Goal: Information Seeking & Learning: Learn about a topic

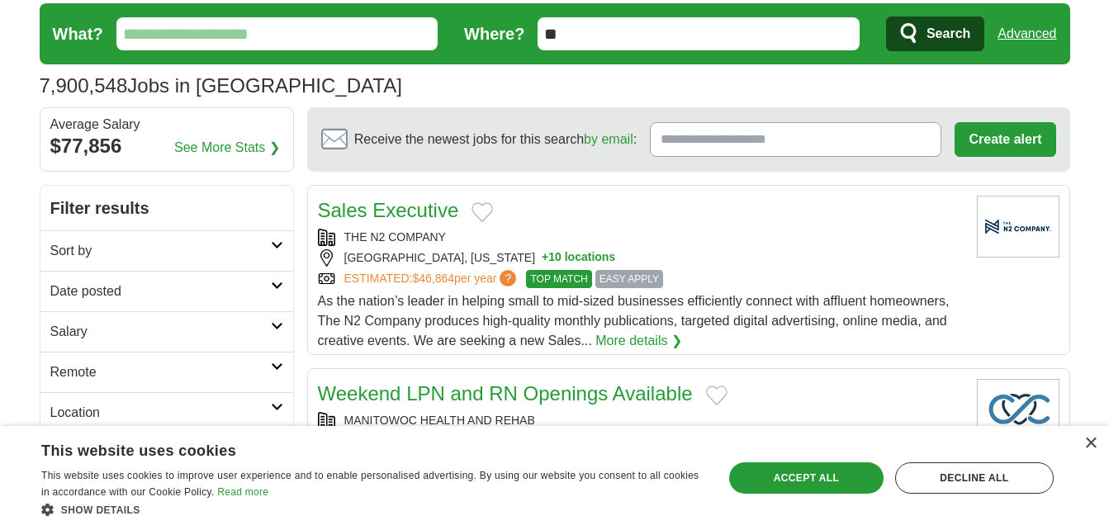
scroll to position [83, 0]
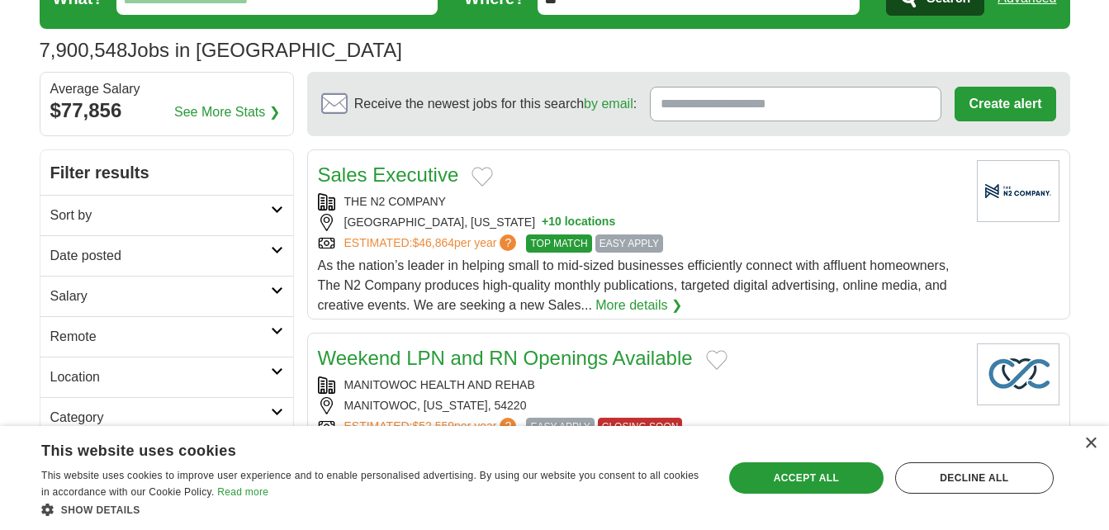
click at [209, 197] on link "Sort by" at bounding box center [166, 215] width 253 height 40
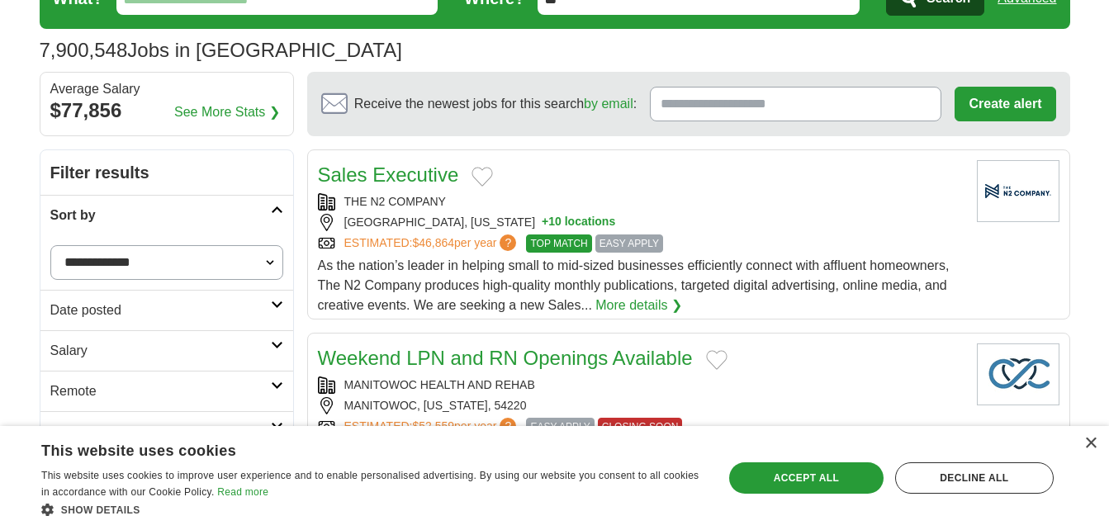
click at [192, 265] on select "**********" at bounding box center [166, 262] width 233 height 35
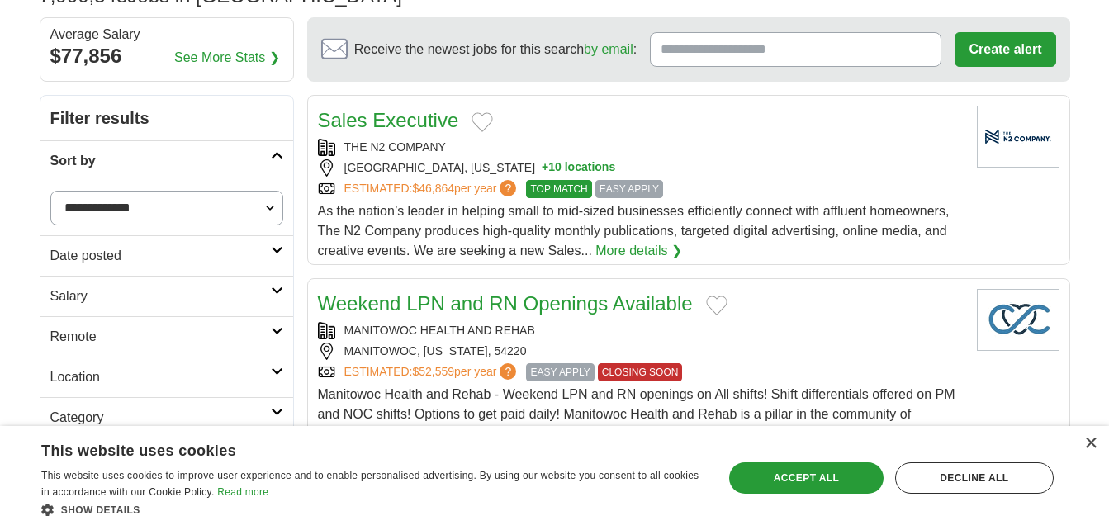
scroll to position [165, 0]
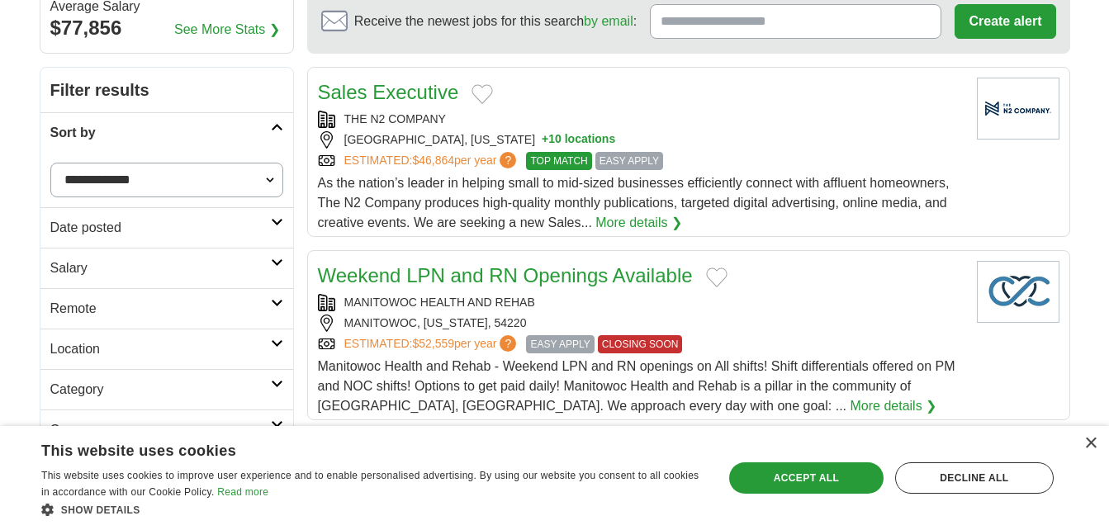
click at [190, 272] on h2 "Salary" at bounding box center [160, 268] width 220 height 20
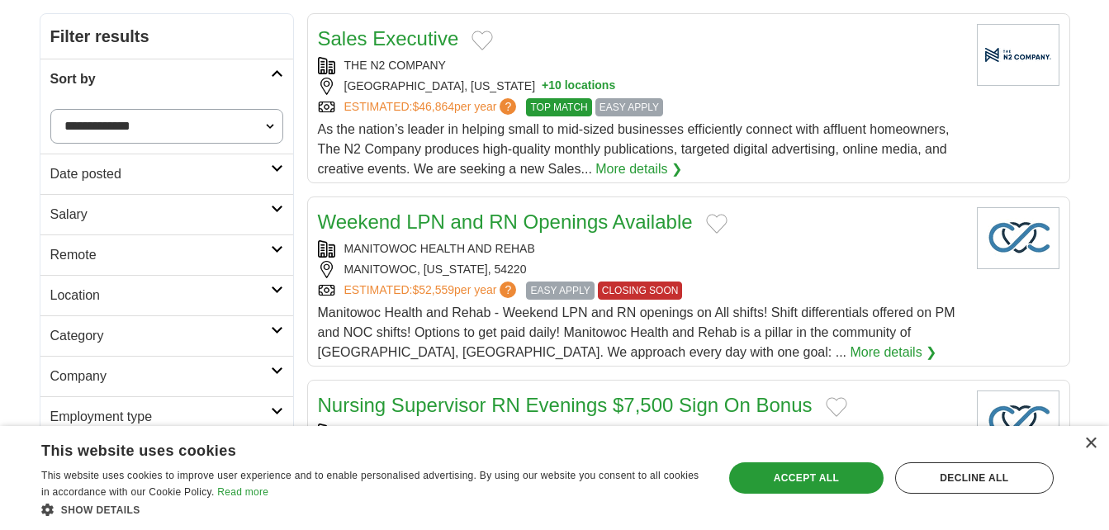
scroll to position [248, 0]
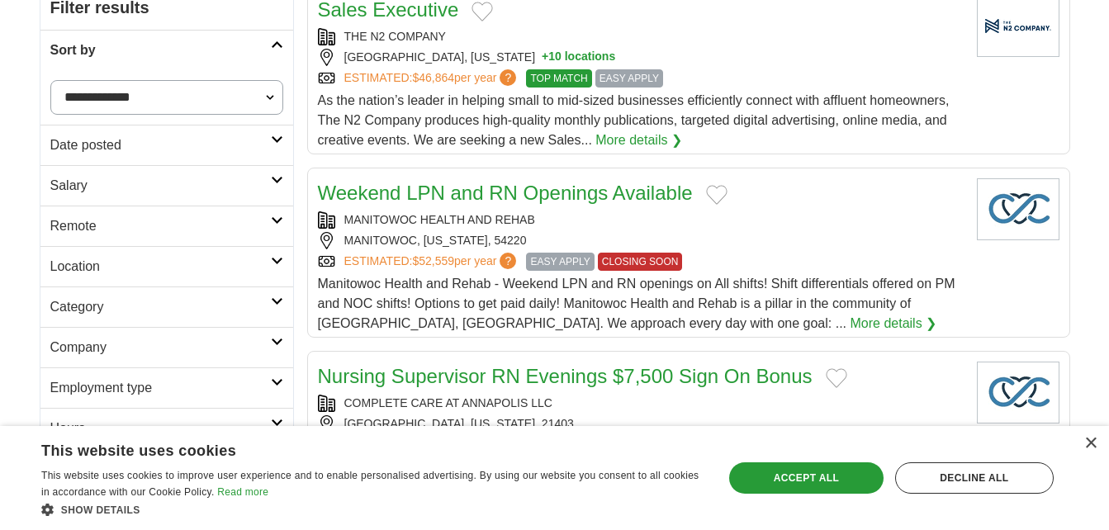
click at [187, 222] on h2 "Remote" at bounding box center [160, 226] width 220 height 20
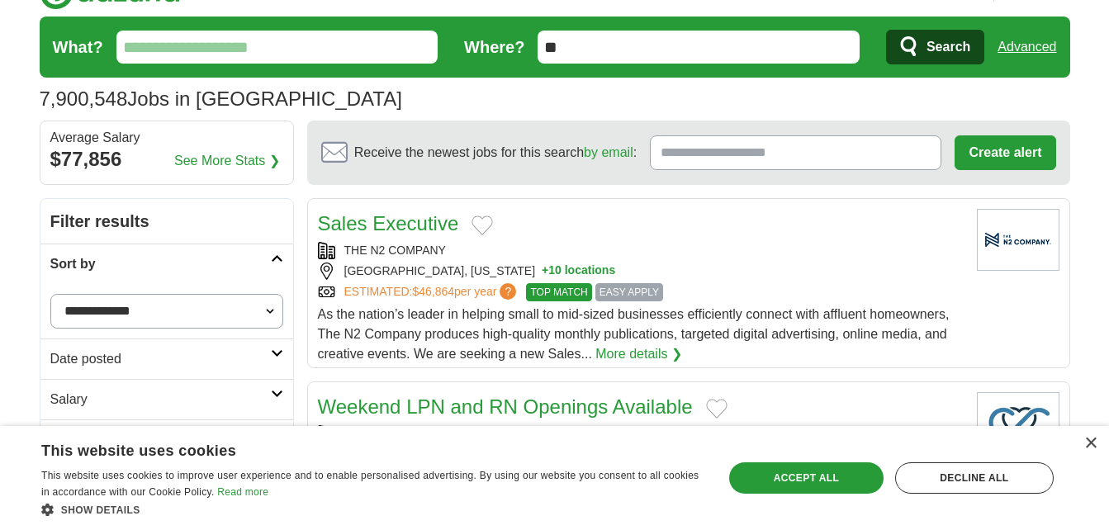
scroll to position [0, 0]
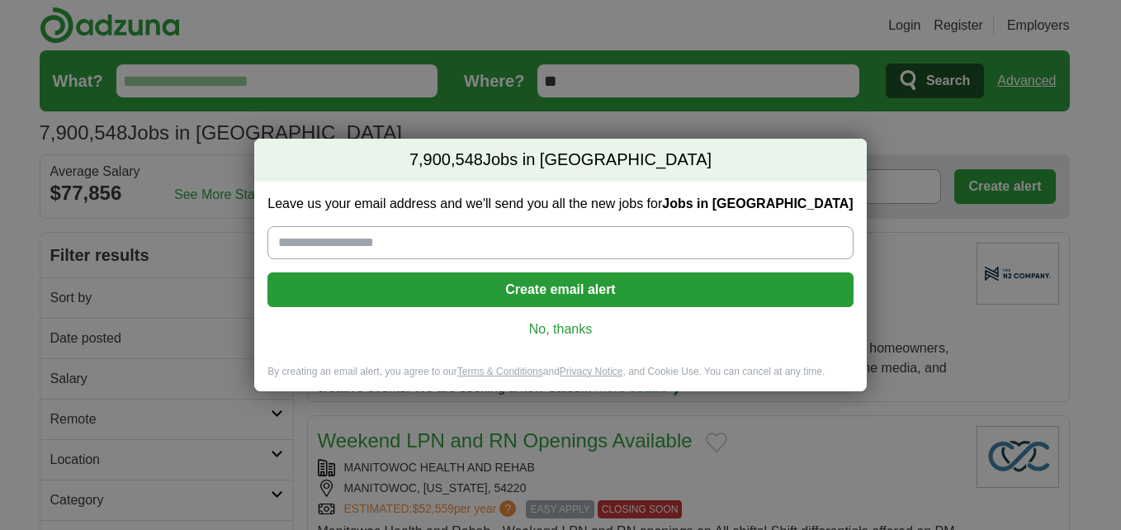
click at [575, 325] on link "No, thanks" at bounding box center [560, 329] width 559 height 18
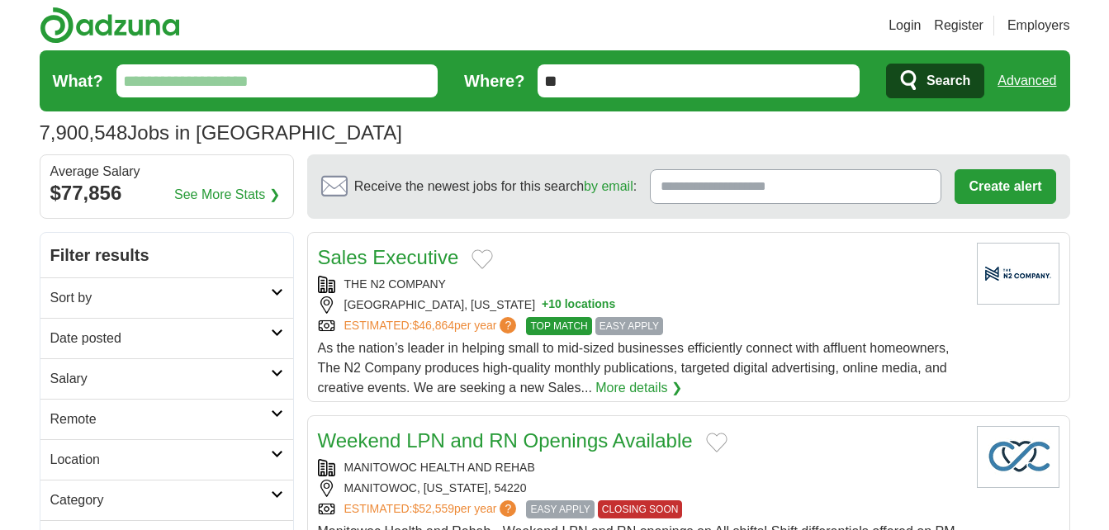
click at [370, 69] on input "What?" at bounding box center [277, 80] width 322 height 33
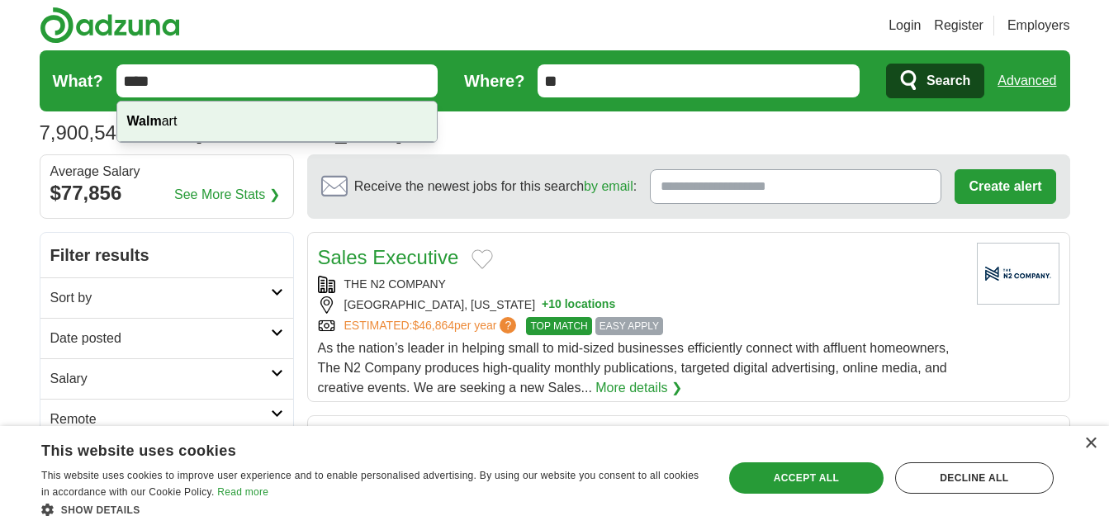
click at [201, 123] on div "Walm art" at bounding box center [277, 122] width 320 height 40
type input "*******"
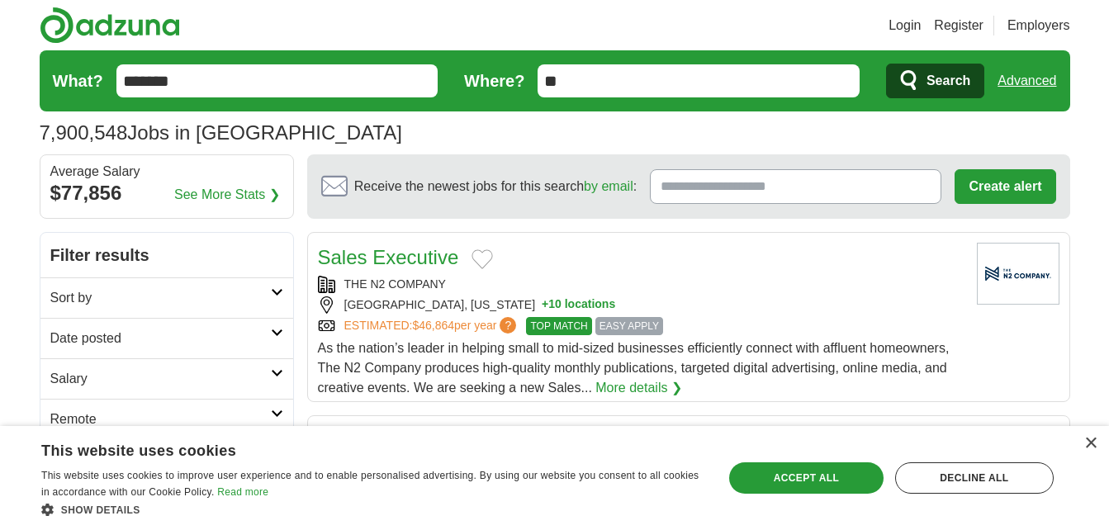
click at [937, 90] on span "Search" at bounding box center [948, 80] width 44 height 33
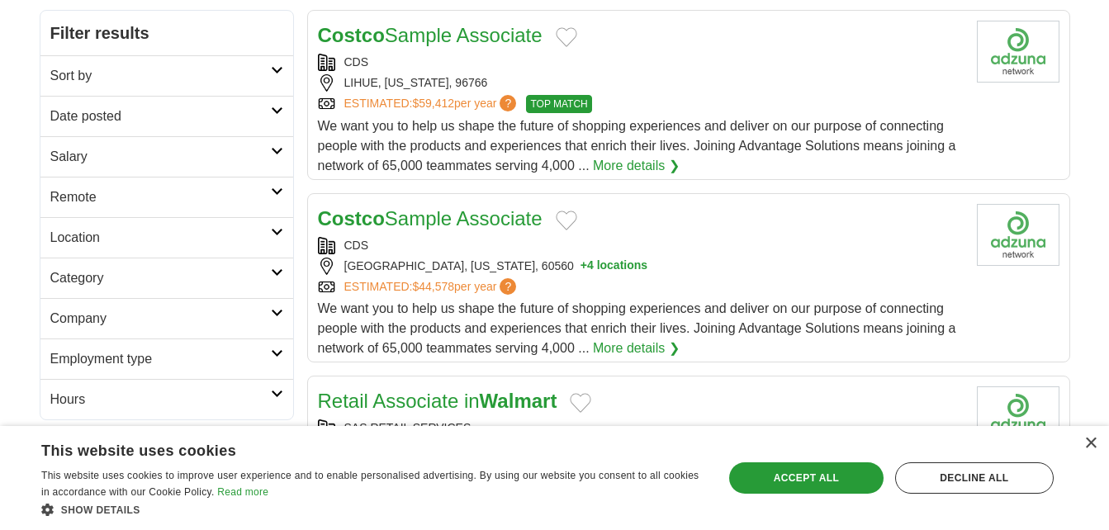
scroll to position [248, 0]
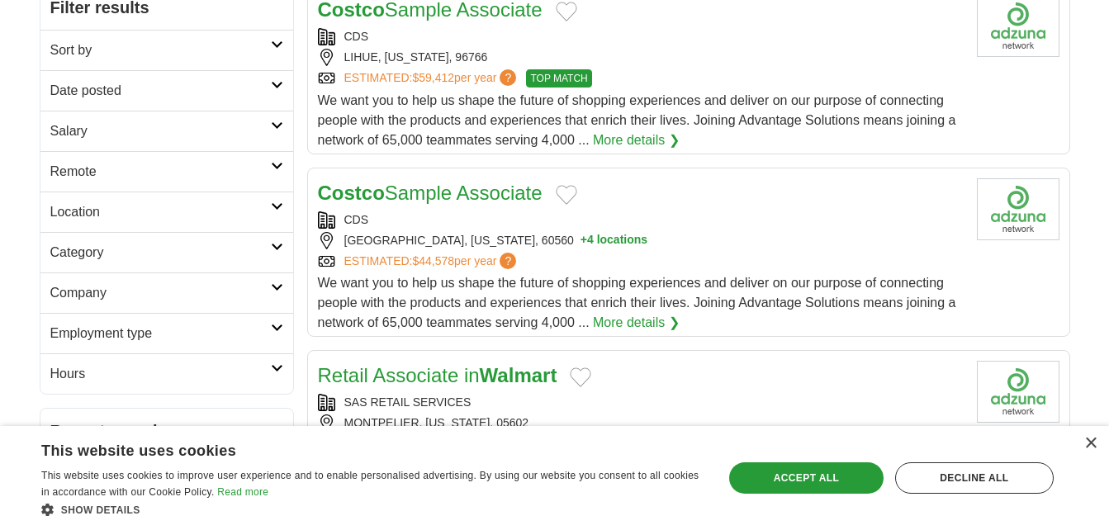
click at [224, 200] on link "Location" at bounding box center [166, 211] width 253 height 40
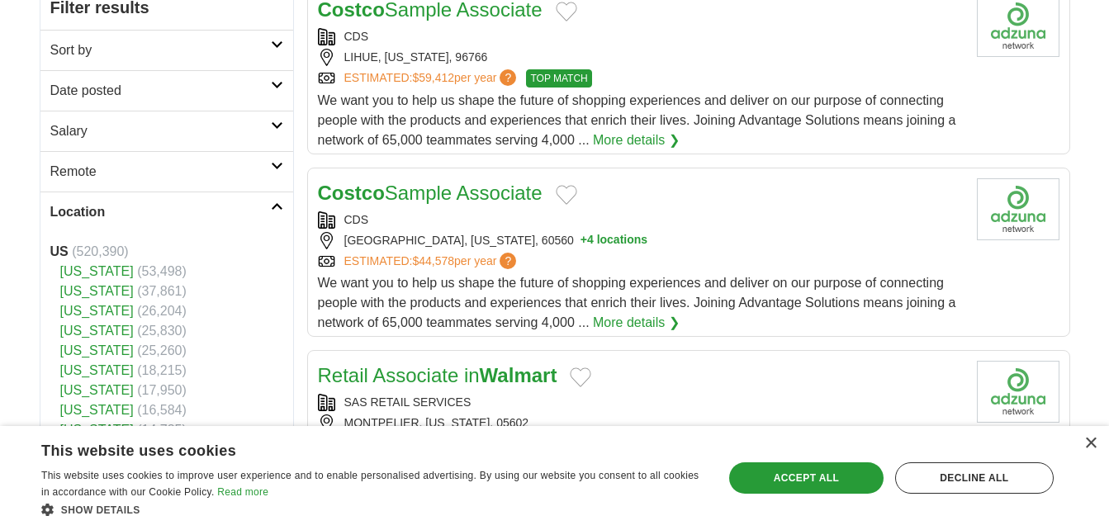
scroll to position [330, 0]
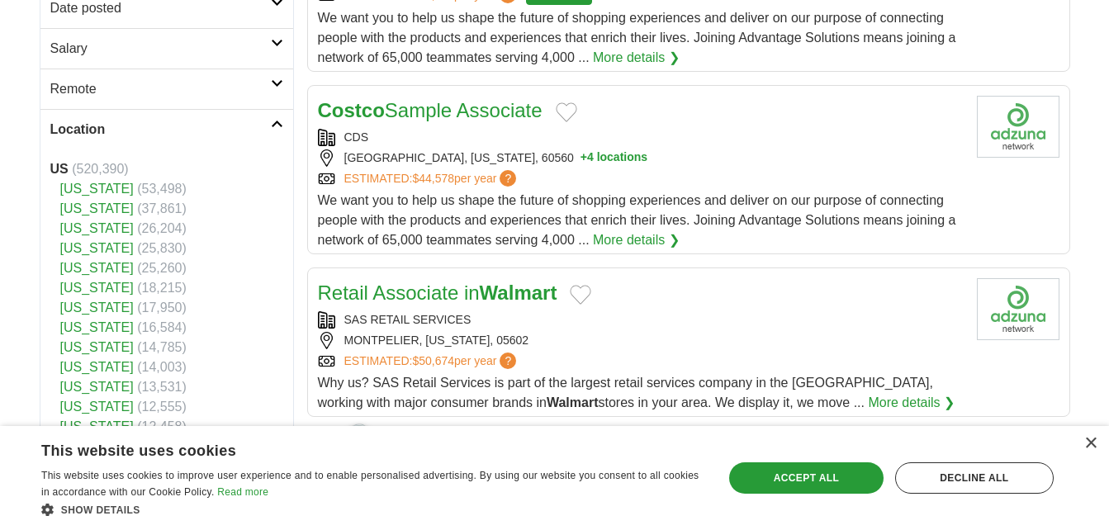
click at [100, 323] on link "[US_STATE]" at bounding box center [96, 327] width 73 height 14
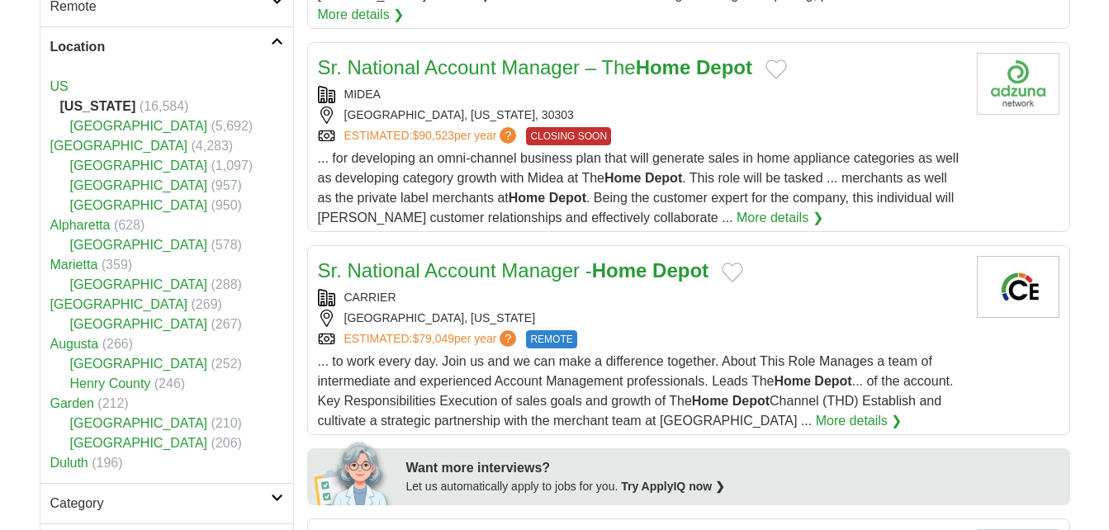
scroll to position [495, 0]
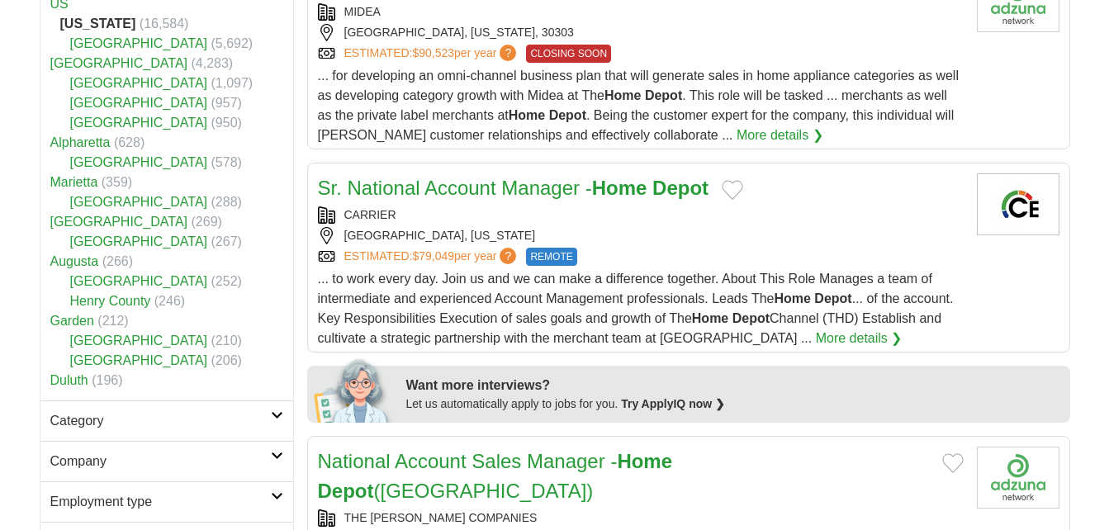
click at [151, 166] on link "[GEOGRAPHIC_DATA]" at bounding box center [139, 162] width 138 height 14
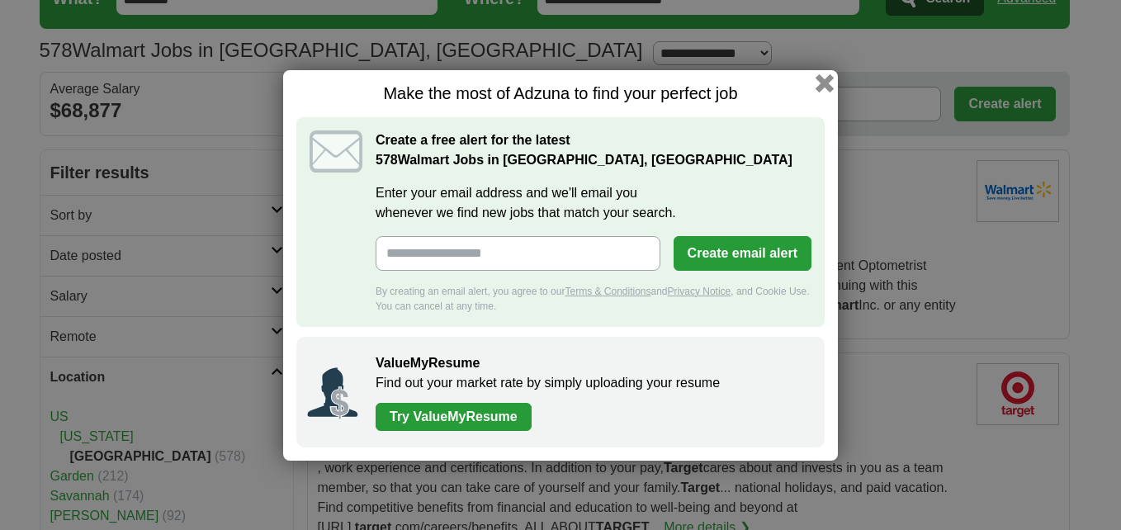
click at [822, 76] on button "button" at bounding box center [825, 82] width 18 height 18
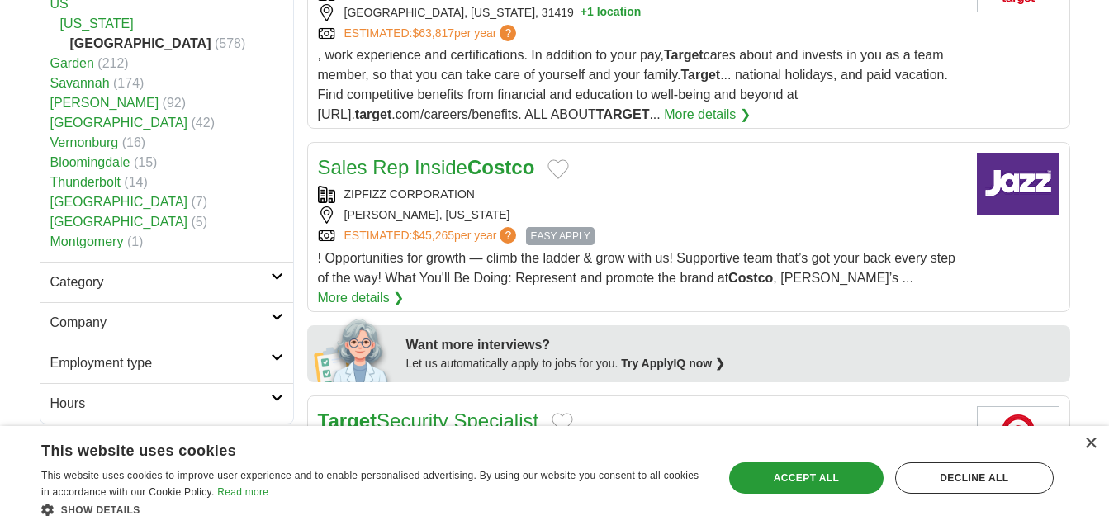
scroll to position [413, 0]
